Goal: Task Accomplishment & Management: Use online tool/utility

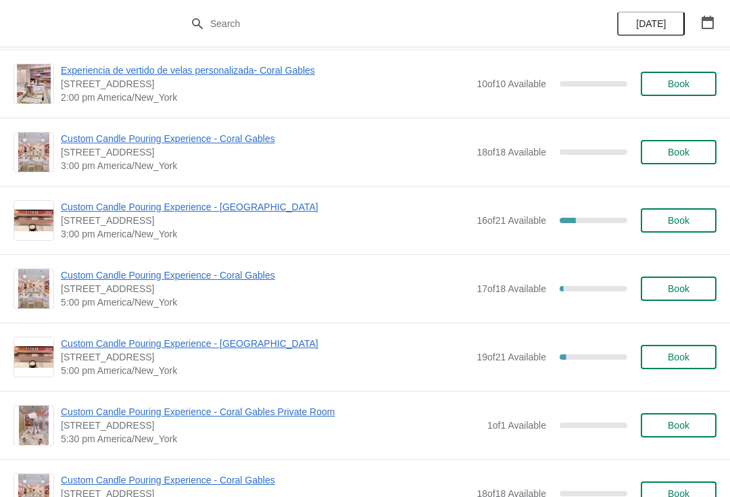
scroll to position [556, 0]
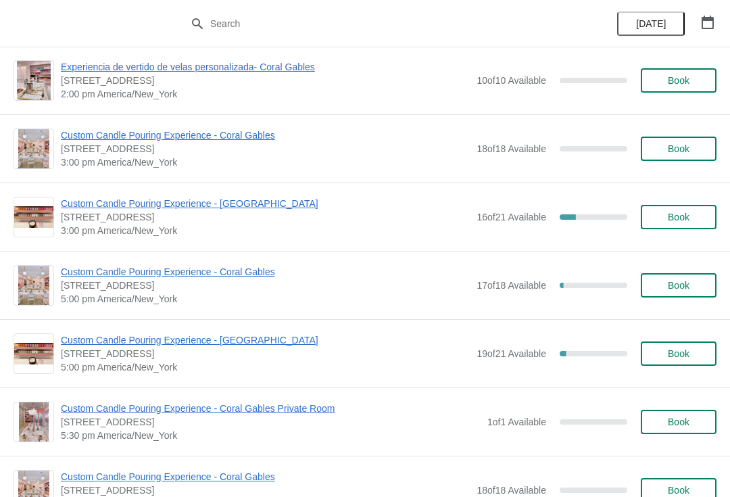
click at [103, 342] on span "Custom Candle Pouring Experience - [GEOGRAPHIC_DATA]" at bounding box center [265, 340] width 409 height 14
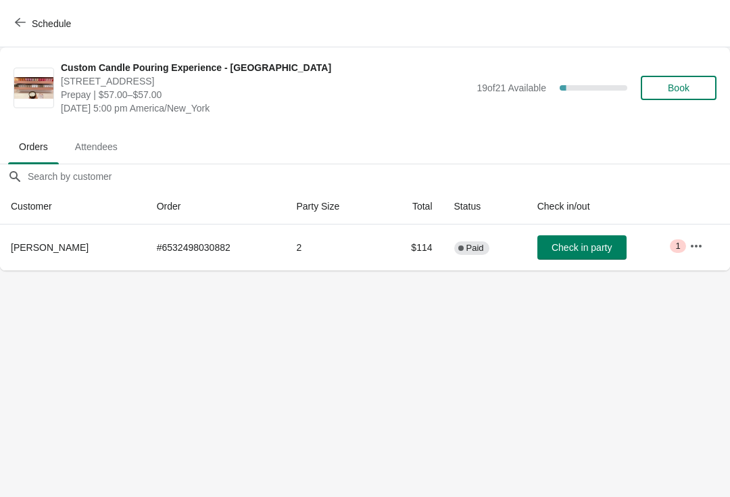
click at [707, 267] on td "Critical 1" at bounding box center [704, 247] width 51 height 46
click at [698, 246] on icon "button" at bounding box center [696, 245] width 11 height 3
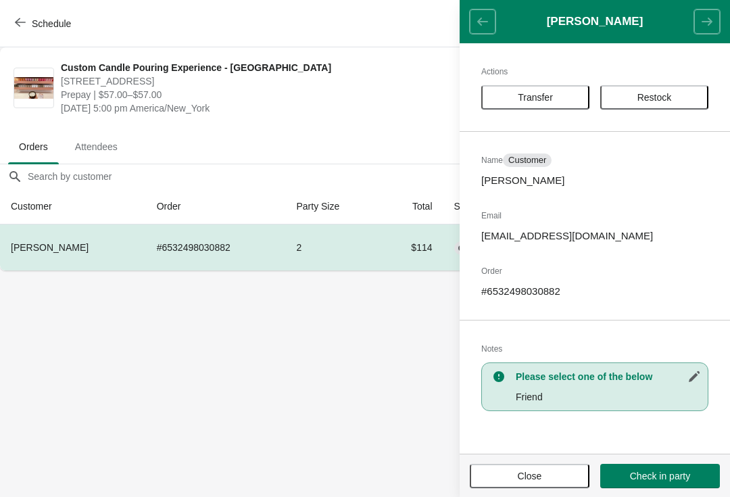
click at [518, 92] on span "Transfer" at bounding box center [535, 97] width 35 height 11
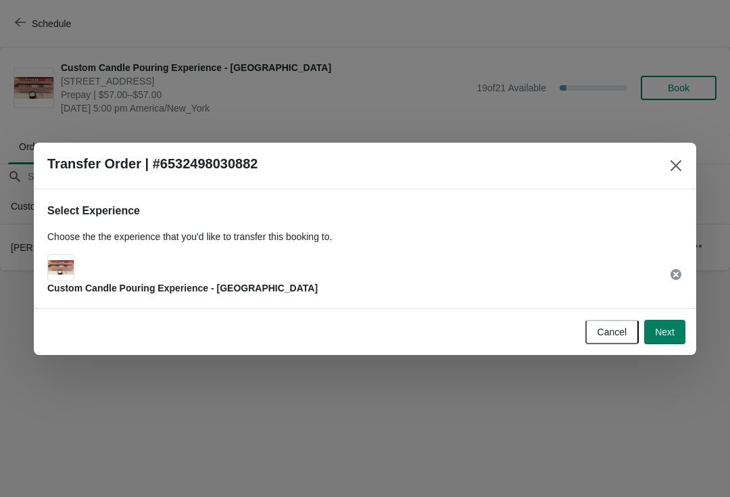
click at [673, 324] on button "Next" at bounding box center [664, 332] width 41 height 24
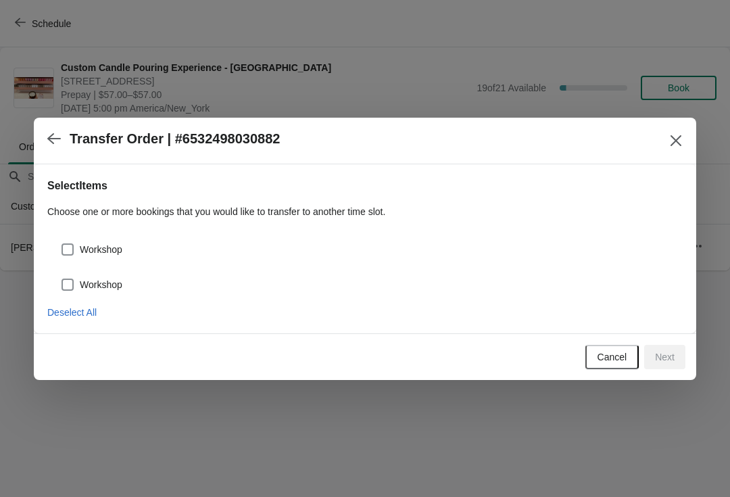
click at [84, 244] on span "Workshop" at bounding box center [101, 250] width 43 height 14
click at [62, 244] on input "Workshop" at bounding box center [62, 243] width 1 height 1
checkbox input "true"
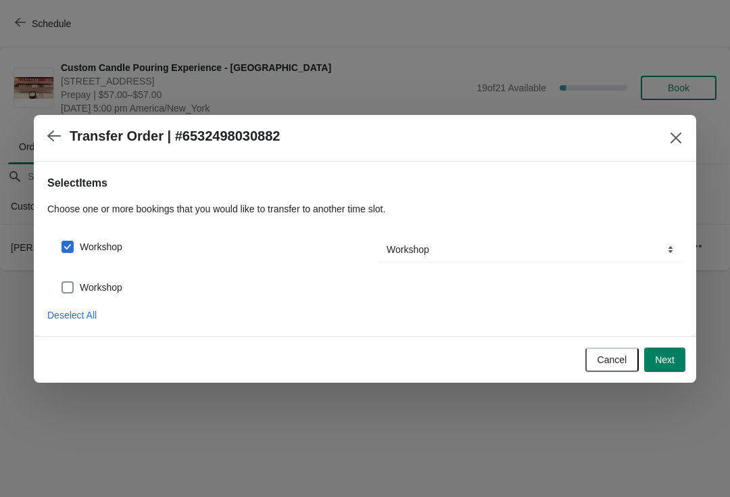
click at [72, 268] on div "Workshop" at bounding box center [364, 282] width 635 height 30
click at [70, 283] on span at bounding box center [68, 287] width 12 height 12
click at [62, 282] on input "Workshop" at bounding box center [62, 281] width 1 height 1
checkbox input "true"
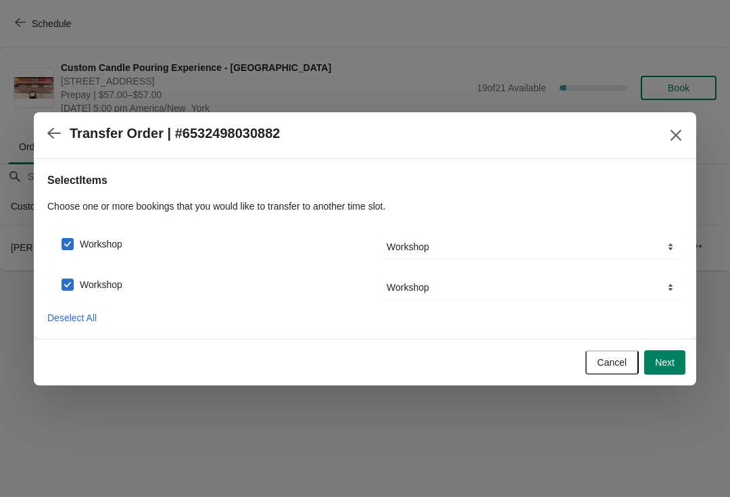
click at [661, 365] on span "Next" at bounding box center [665, 362] width 20 height 11
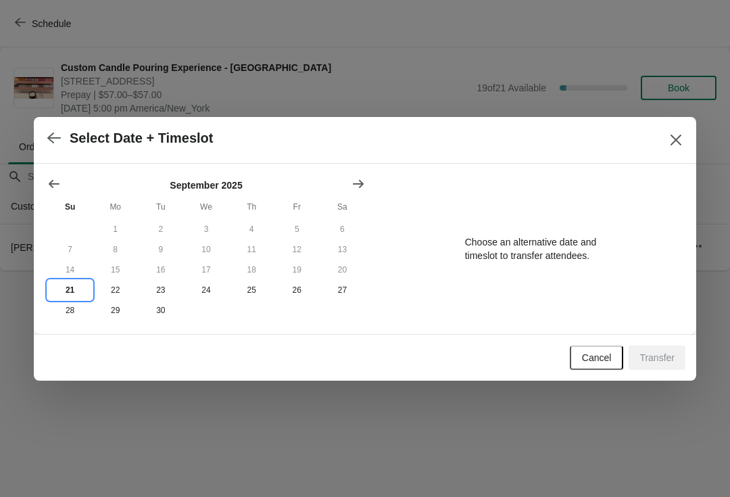
click at [70, 291] on button "21" at bounding box center [69, 290] width 45 height 20
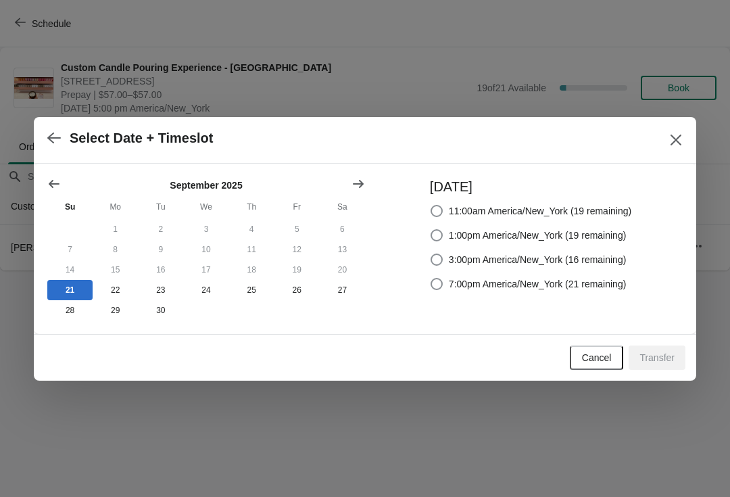
click at [433, 258] on span at bounding box center [437, 259] width 12 height 12
click at [431, 254] on input "3:00pm America/New_York (16 remaining)" at bounding box center [431, 253] width 1 height 1
radio input "true"
click at [648, 355] on span "Transfer" at bounding box center [656, 357] width 35 height 11
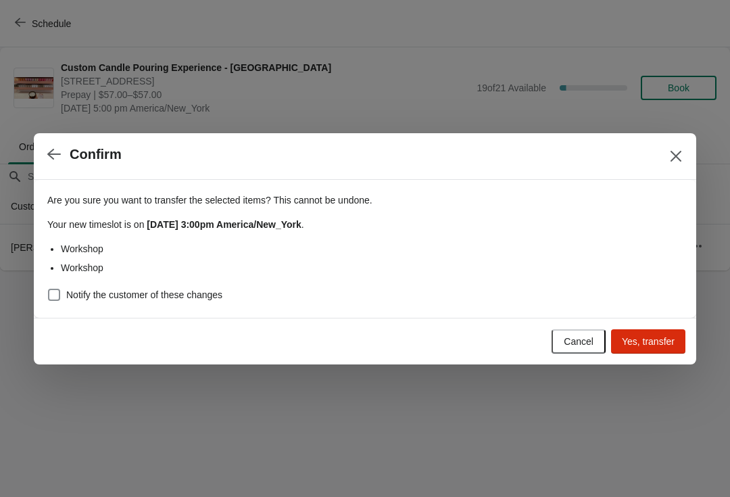
click at [63, 286] on label "Notify the customer of these changes" at bounding box center [134, 294] width 175 height 19
click at [49, 289] on input "Notify the customer of these changes" at bounding box center [48, 289] width 1 height 1
checkbox input "true"
click at [655, 345] on span "Yes, transfer" at bounding box center [648, 341] width 53 height 11
